Goal: Navigation & Orientation: Go to known website

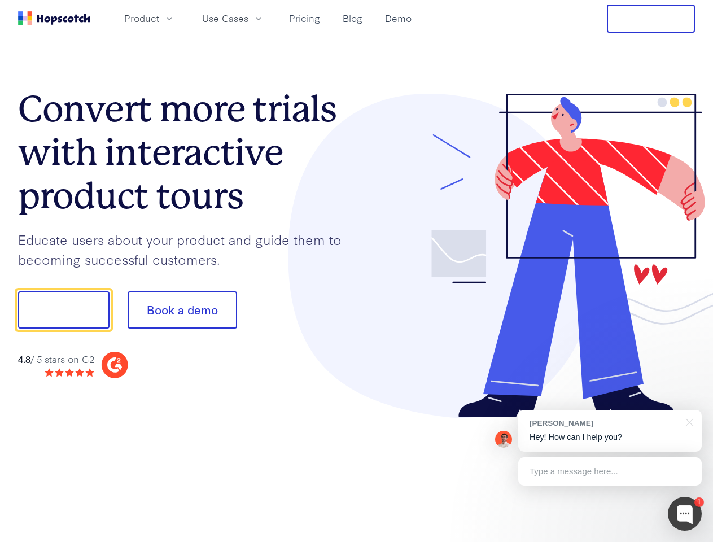
click at [357, 271] on div at bounding box center [526, 256] width 339 height 325
click at [159, 18] on span "Product" at bounding box center [141, 18] width 35 height 14
click at [248, 18] on span "Use Cases" at bounding box center [225, 18] width 46 height 14
click at [651, 19] on button "Free Trial" at bounding box center [651, 19] width 88 height 28
click at [63, 310] on button "Show me!" at bounding box center [63, 309] width 91 height 37
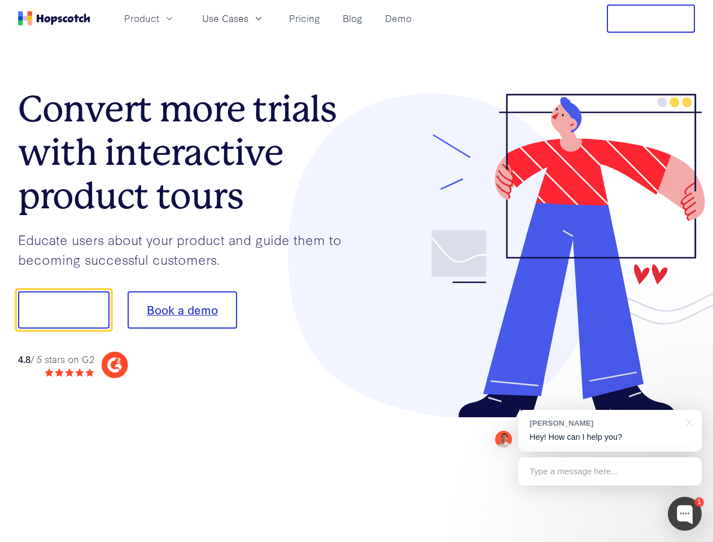
click at [182, 310] on button "Book a demo" at bounding box center [183, 309] width 110 height 37
click at [685, 514] on div at bounding box center [685, 514] width 34 height 34
click at [610, 431] on div "[PERSON_NAME] Hey! How can I help you?" at bounding box center [610, 431] width 184 height 42
click at [688, 421] on div at bounding box center [596, 308] width 212 height 377
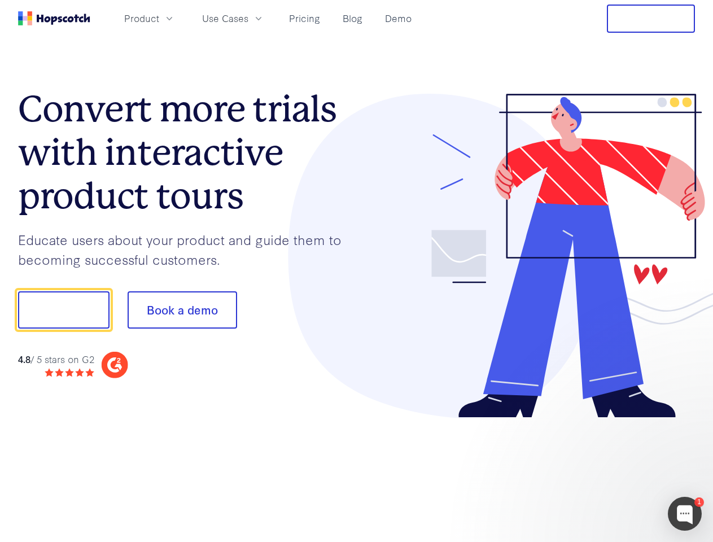
click at [610, 471] on div at bounding box center [596, 308] width 212 height 377
